Goal: Information Seeking & Learning: Learn about a topic

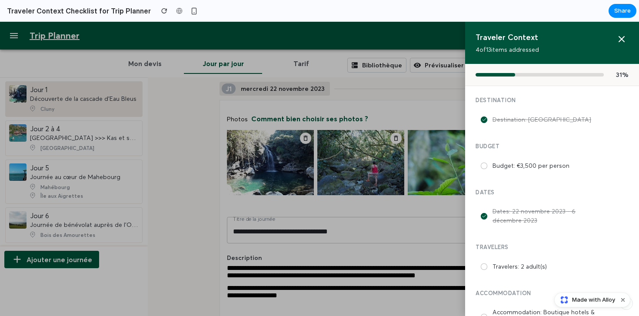
click at [448, 100] on div at bounding box center [319, 169] width 639 height 294
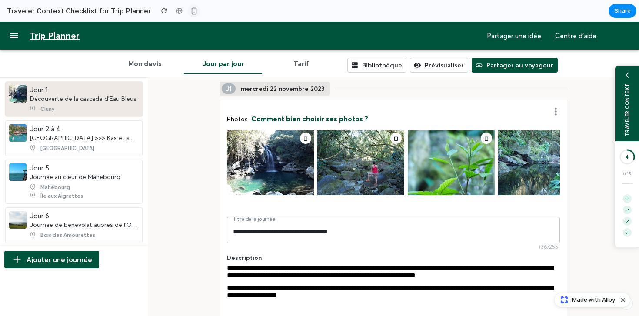
click at [190, 9] on div "button" at bounding box center [193, 10] width 7 height 7
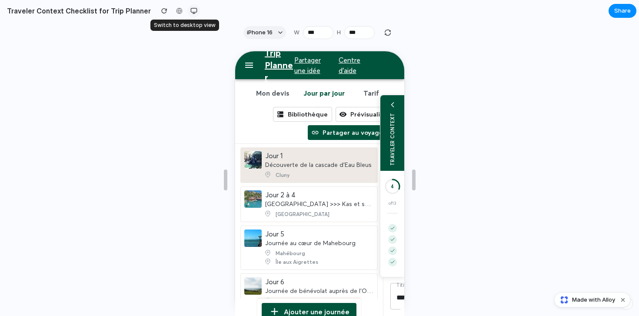
click at [187, 9] on button "button" at bounding box center [193, 10] width 13 height 13
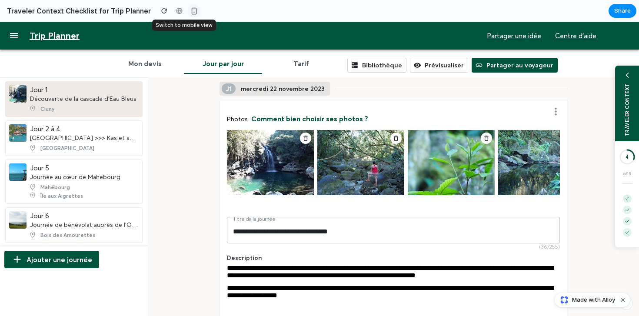
click at [190, 9] on div "button" at bounding box center [193, 10] width 7 height 7
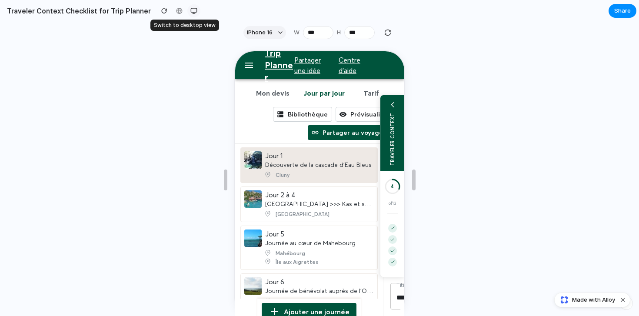
click at [187, 9] on button "button" at bounding box center [193, 10] width 13 height 13
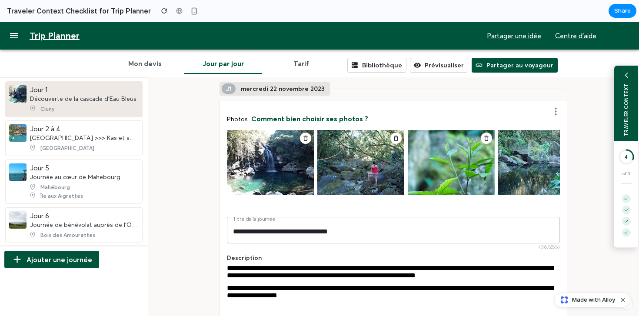
click at [625, 97] on div "TRAVELER CONTEXT" at bounding box center [626, 109] width 6 height 53
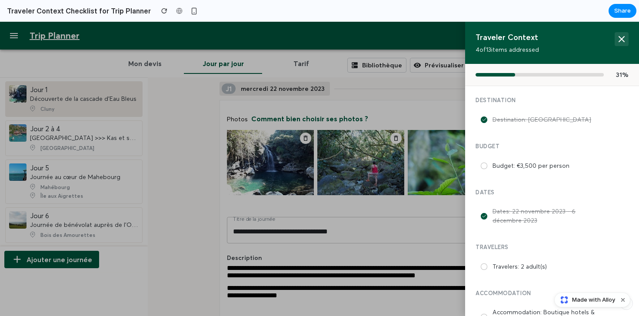
click at [621, 35] on icon at bounding box center [622, 39] width 10 height 10
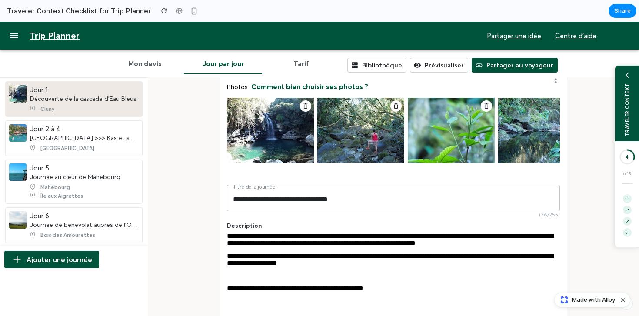
scroll to position [36, 0]
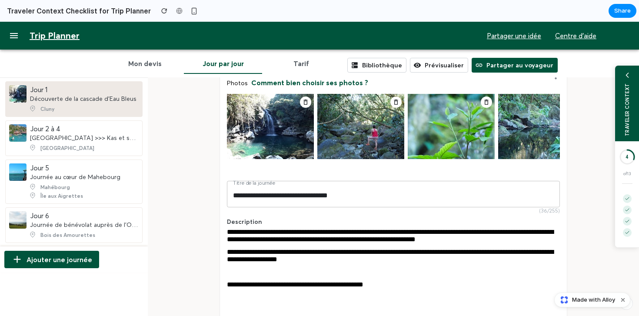
click at [398, 268] on div "**********" at bounding box center [393, 258] width 333 height 20
drag, startPoint x: 407, startPoint y: 268, endPoint x: 360, endPoint y: 262, distance: 47.3
click at [360, 262] on div "**********" at bounding box center [393, 258] width 333 height 20
click at [622, 65] on button "TRAVELER CONTEXT 5 of 13" at bounding box center [626, 162] width 24 height 194
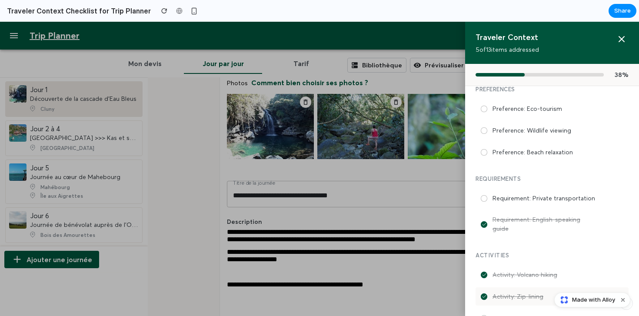
scroll to position [311, 0]
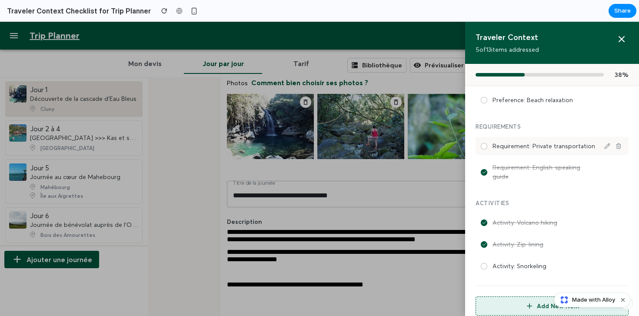
click at [484, 146] on div at bounding box center [484, 146] width 7 height 7
click at [484, 263] on div at bounding box center [484, 266] width 6 height 6
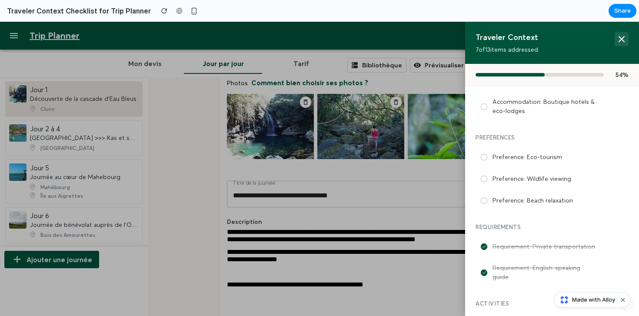
click at [624, 41] on icon at bounding box center [622, 39] width 10 height 10
